Goal: Information Seeking & Learning: Learn about a topic

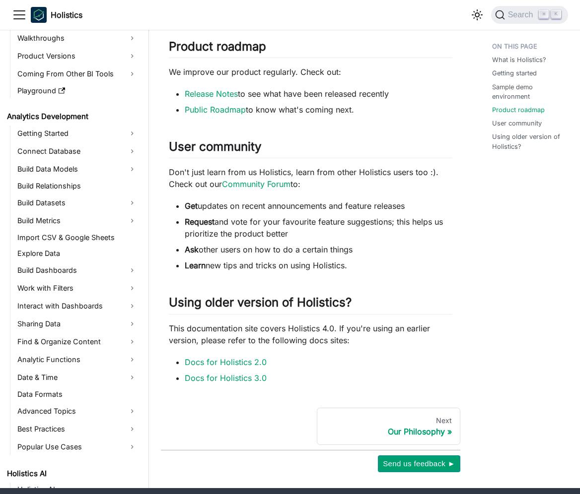
scroll to position [592, 0]
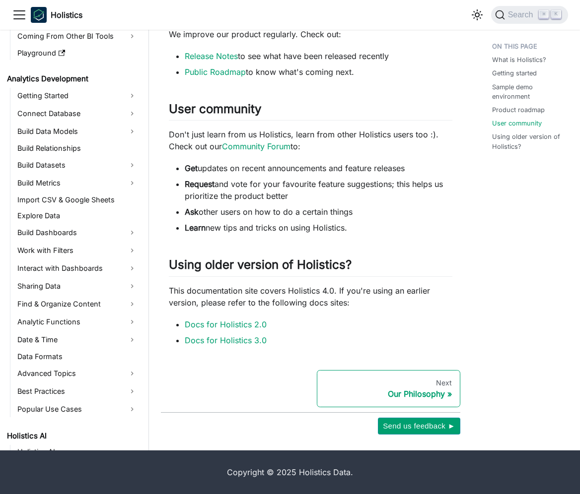
click at [382, 395] on div "Our Philosophy" at bounding box center [388, 394] width 127 height 10
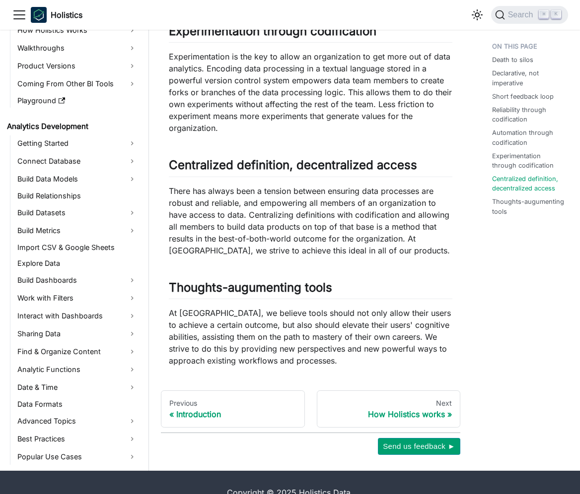
scroll to position [903, 0]
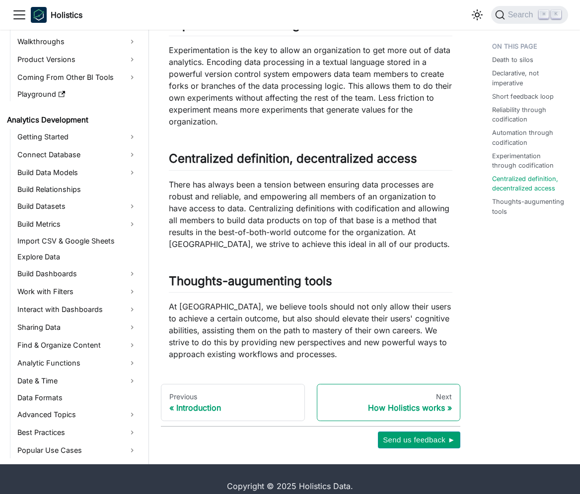
click at [410, 403] on div "How Holistics works" at bounding box center [388, 408] width 127 height 10
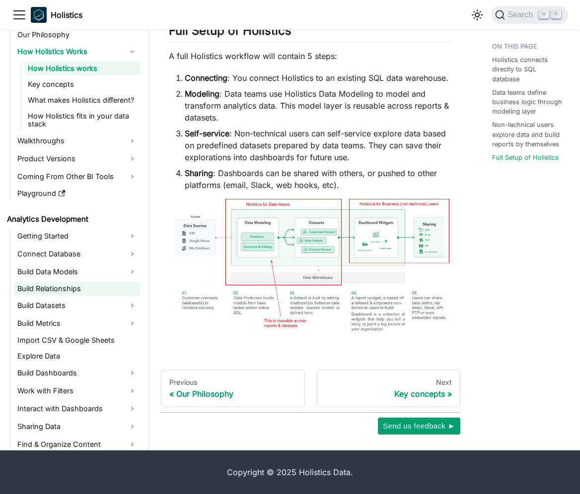
click at [41, 289] on link "Build Relationships" at bounding box center [77, 289] width 126 height 14
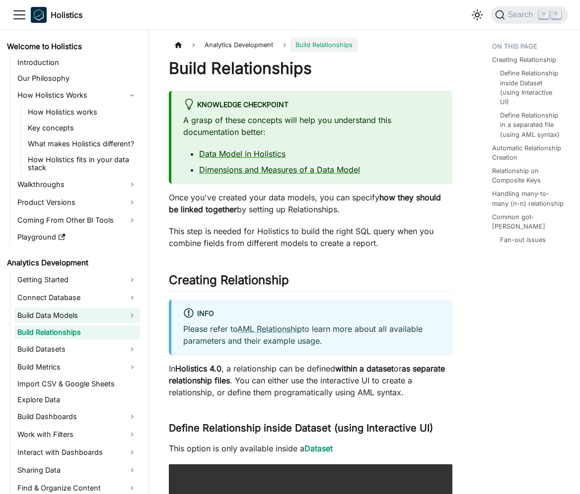
click at [69, 322] on link "Build Data Models" at bounding box center [77, 316] width 126 height 16
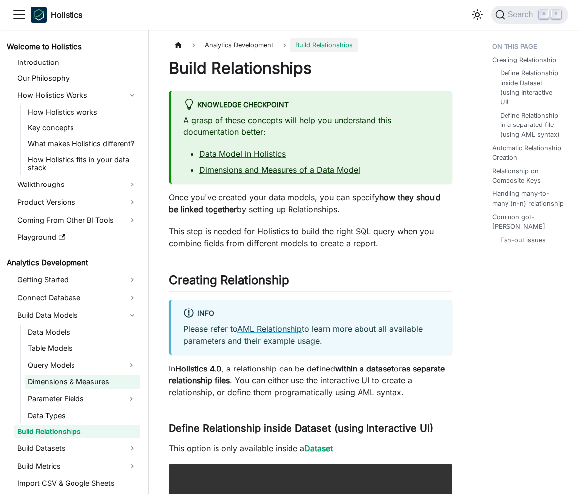
click at [78, 378] on link "Dimensions & Measures" at bounding box center [82, 382] width 115 height 14
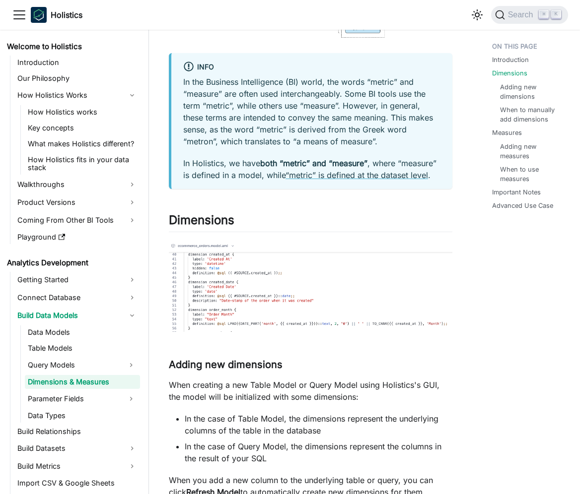
scroll to position [320, 0]
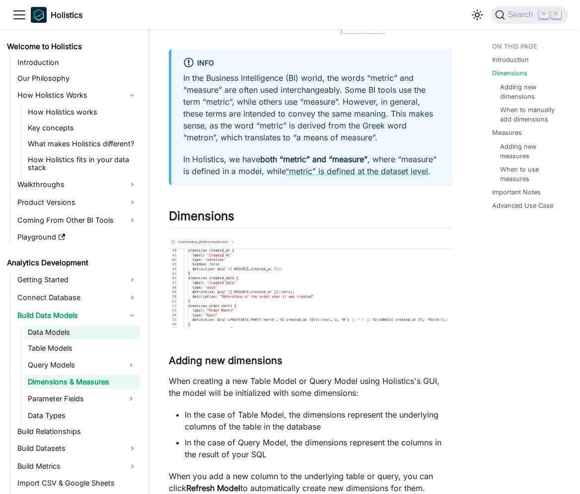
click at [63, 339] on link "Data Models" at bounding box center [82, 333] width 115 height 14
